Goal: Find specific page/section

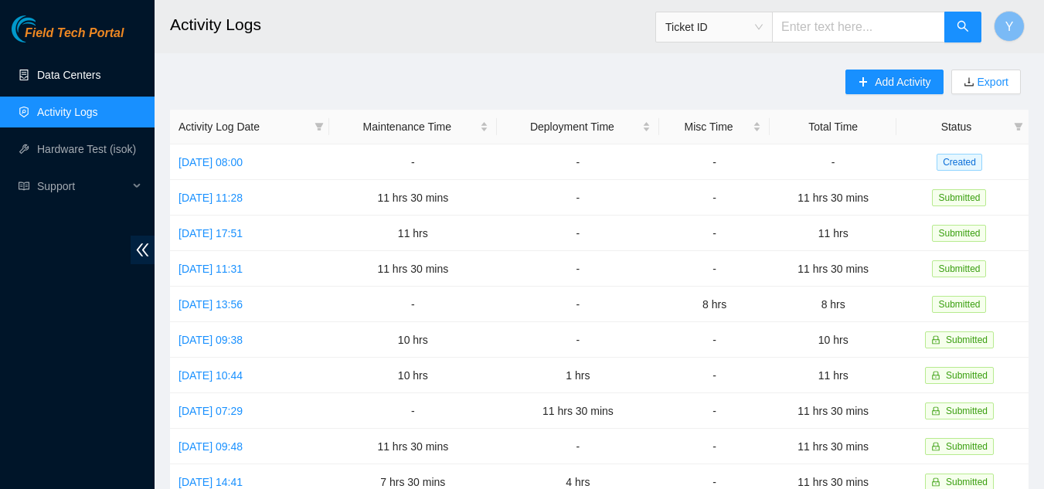
click at [73, 69] on link "Data Centers" at bounding box center [68, 75] width 63 height 12
